Goal: Task Accomplishment & Management: Manage account settings

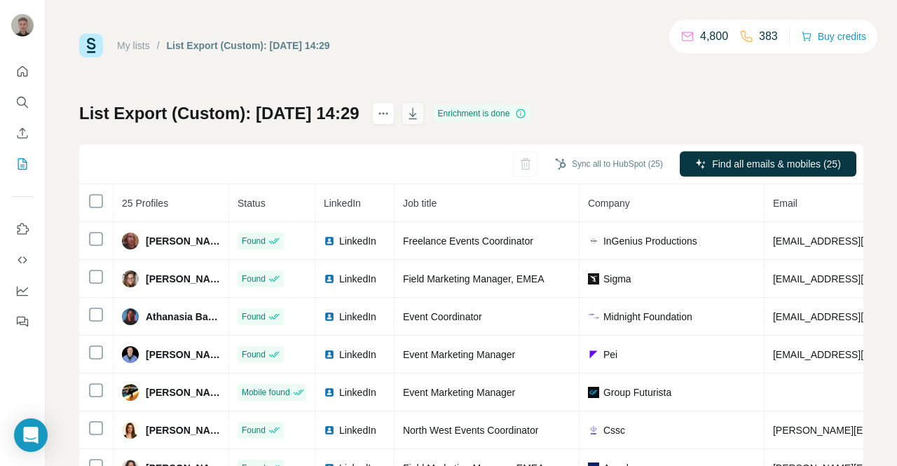
click at [420, 119] on icon "button" at bounding box center [413, 113] width 14 height 14
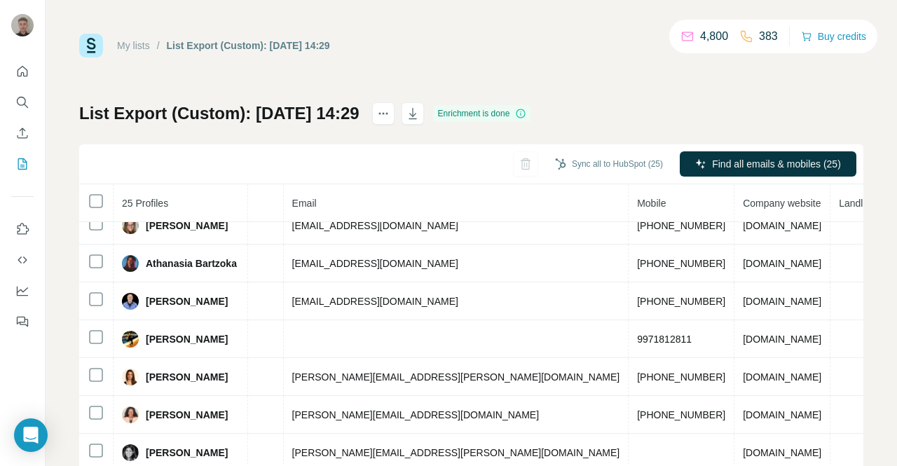
scroll to position [0, 500]
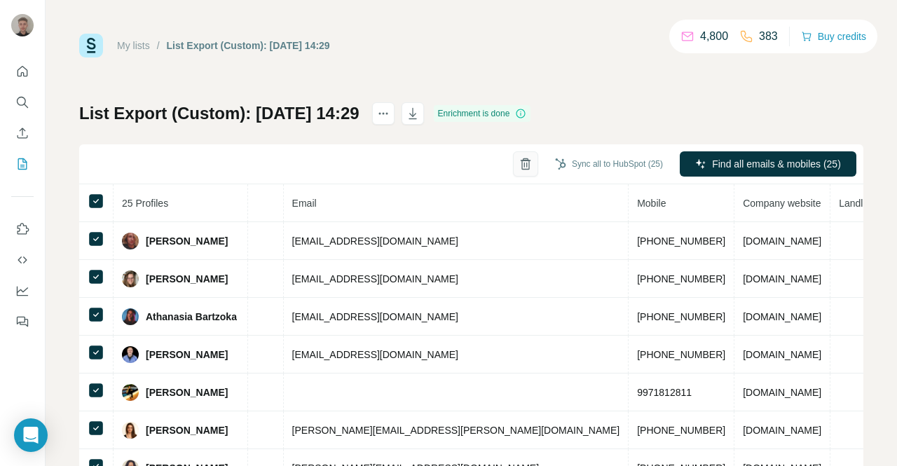
click at [521, 160] on icon "button" at bounding box center [526, 160] width 11 height 1
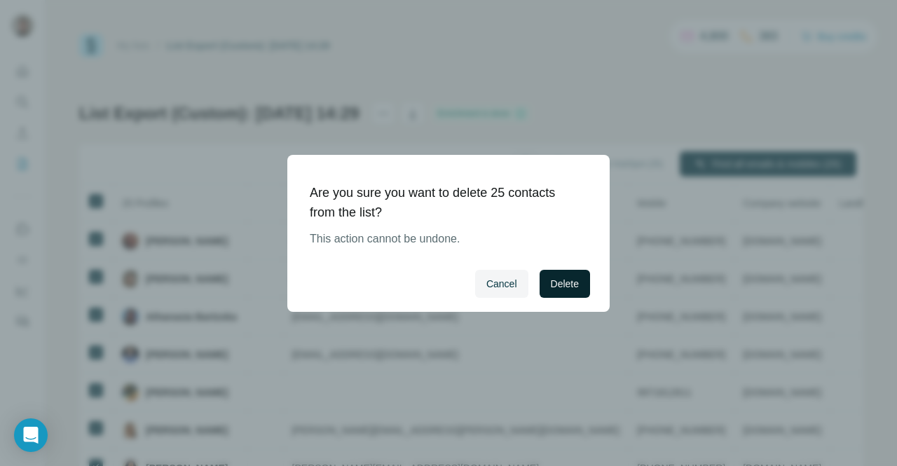
click at [555, 277] on span "Delete" at bounding box center [565, 284] width 28 height 14
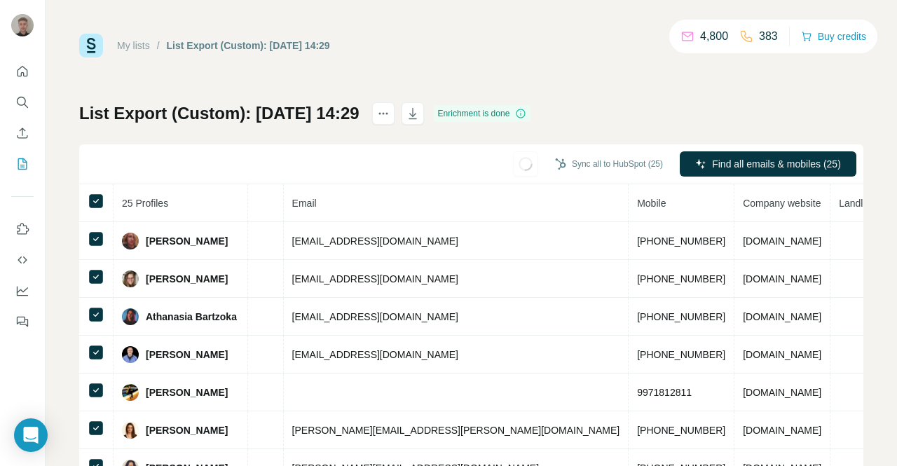
scroll to position [0, 0]
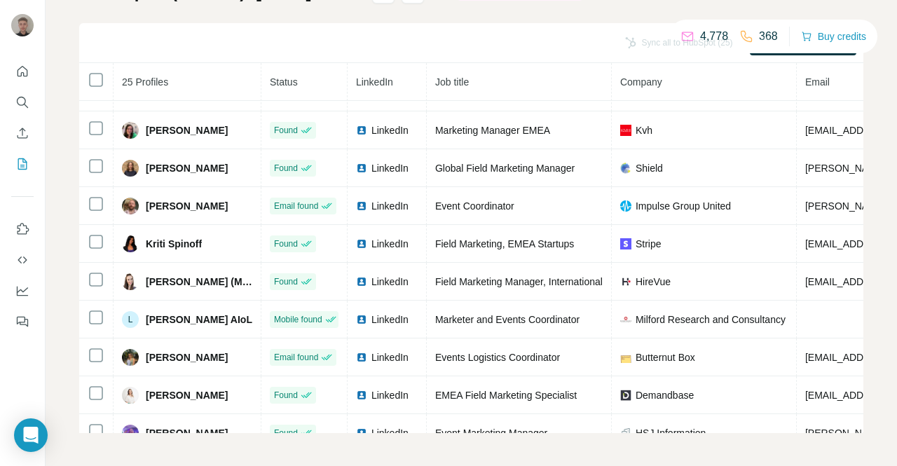
scroll to position [621, 0]
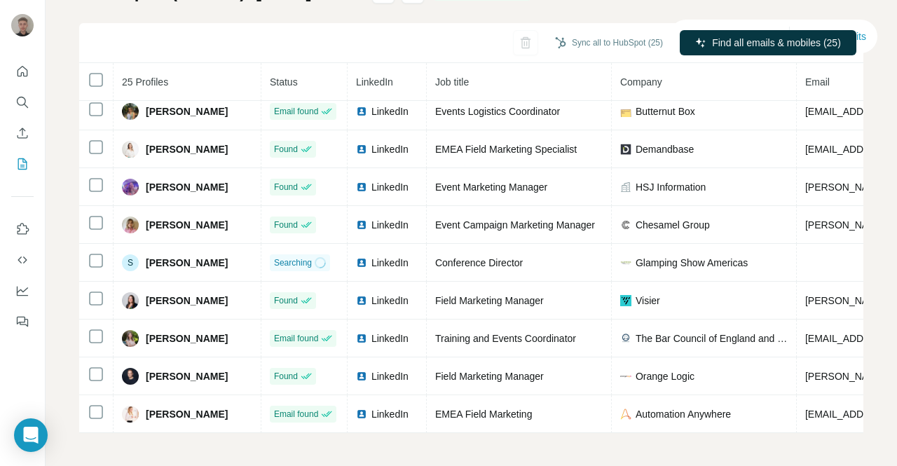
click at [458, 18] on div "List Export (Custom): [DATE] 14:43 Enrichment is done Sync all to HubSpot (25) …" at bounding box center [471, 207] width 784 height 452
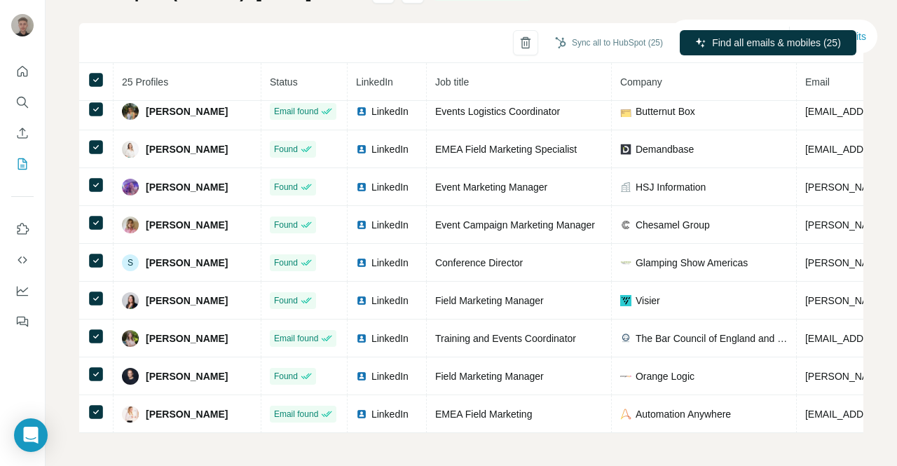
scroll to position [0, 0]
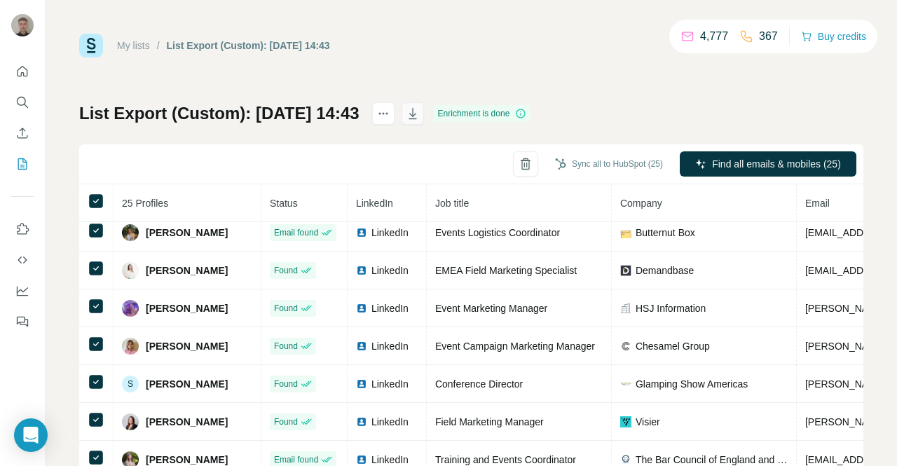
click at [420, 116] on icon "button" at bounding box center [413, 113] width 14 height 14
